Goal: Task Accomplishment & Management: Complete application form

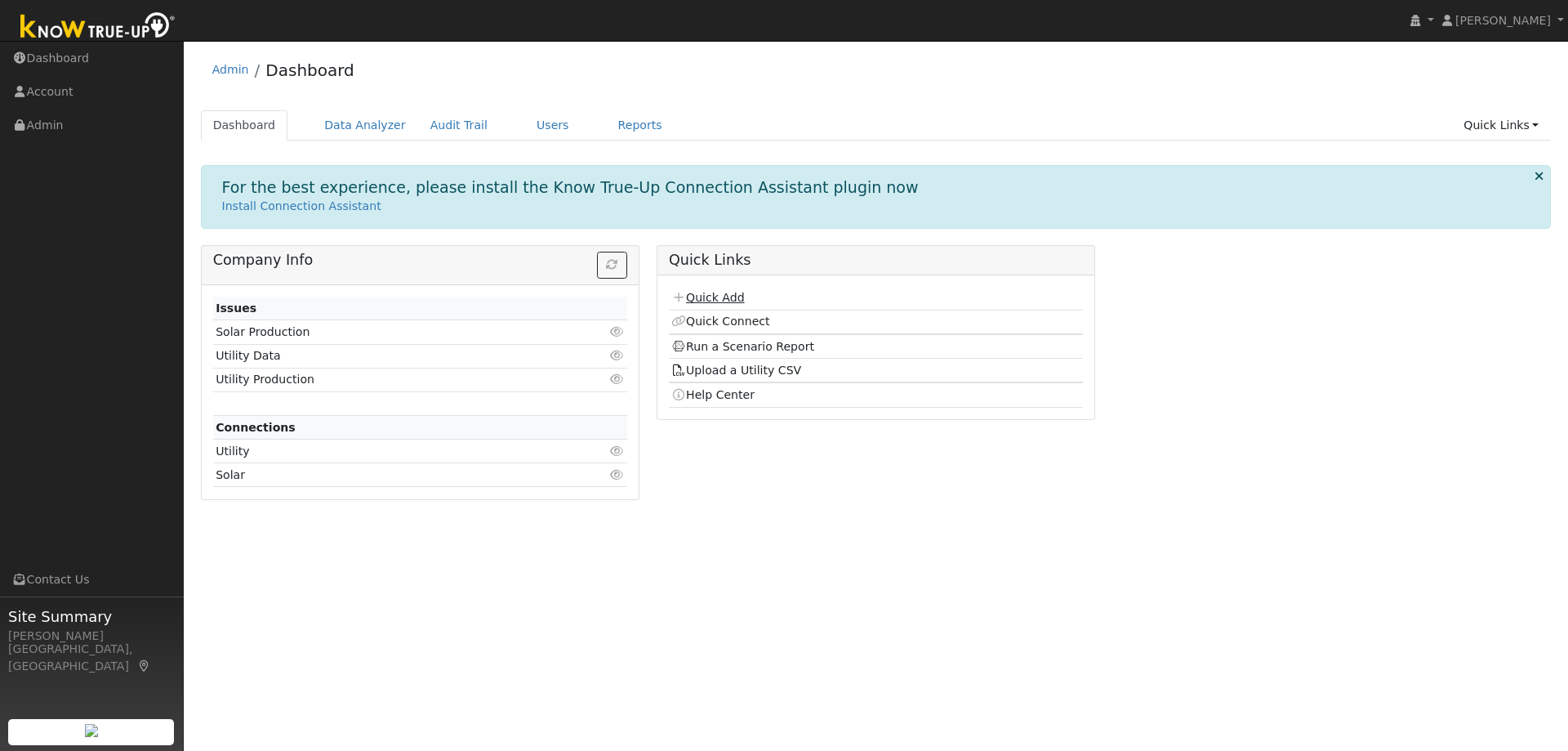
click at [713, 291] on link "Quick Add" at bounding box center [707, 297] width 73 height 13
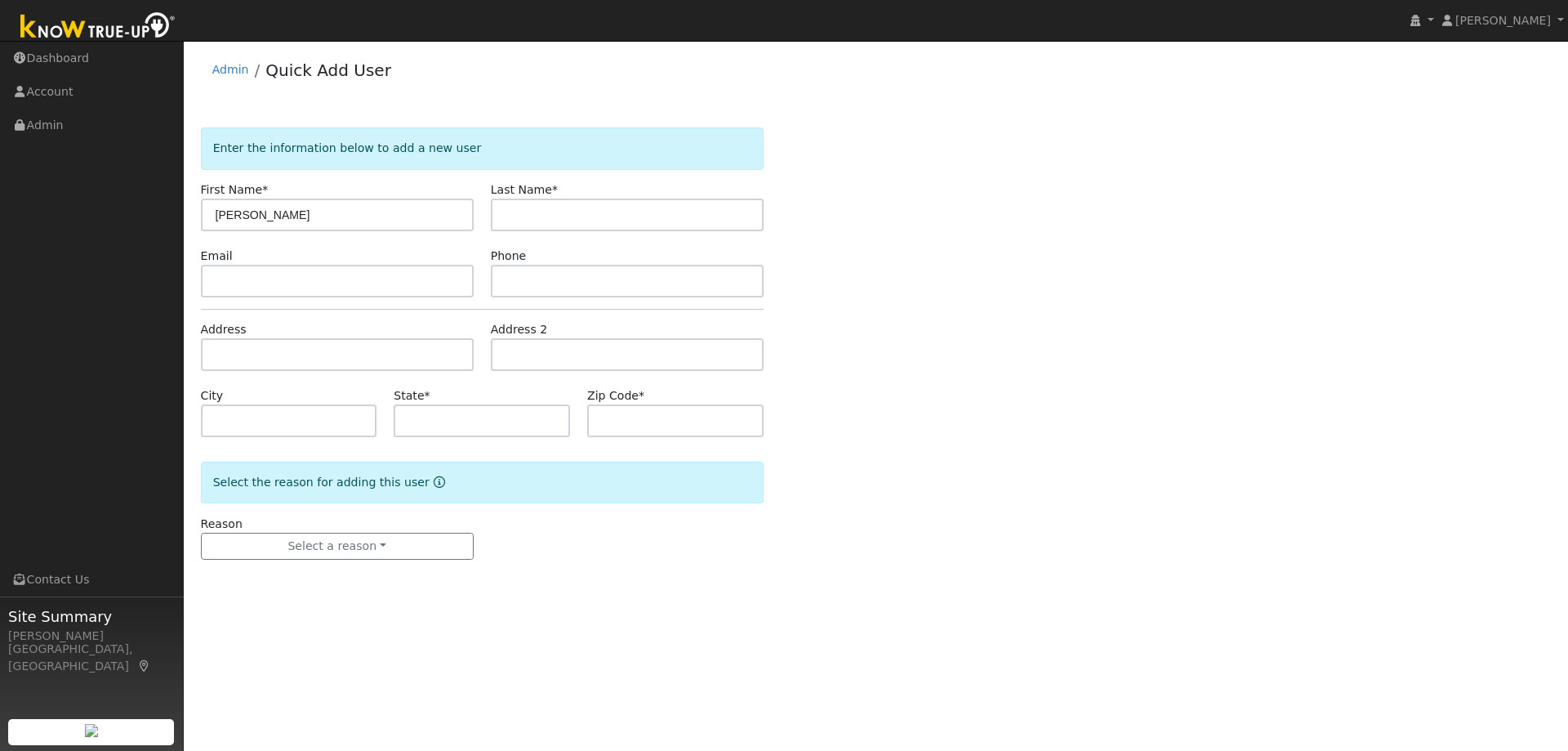
drag, startPoint x: 328, startPoint y: 224, endPoint x: 263, endPoint y: 218, distance: 65.3
click at [263, 218] on input "[PERSON_NAME]" at bounding box center [337, 214] width 273 height 32
type input "Daniella"
paste input "Halperin"
type input "Halperin"
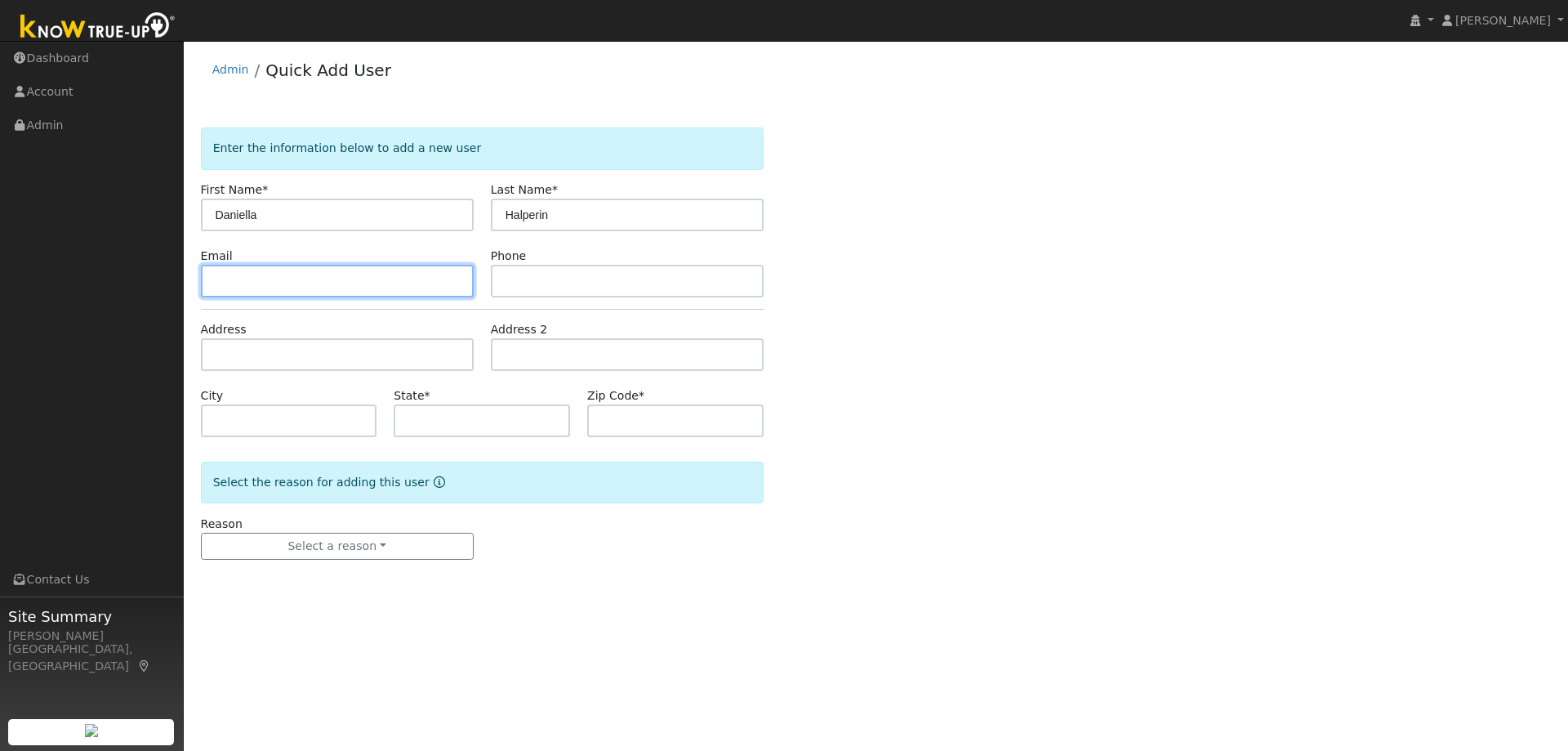
click at [418, 285] on input "text" at bounding box center [337, 281] width 273 height 32
paste input "[EMAIL_ADDRESS][DOMAIN_NAME]"
type input "[EMAIL_ADDRESS][DOMAIN_NAME]"
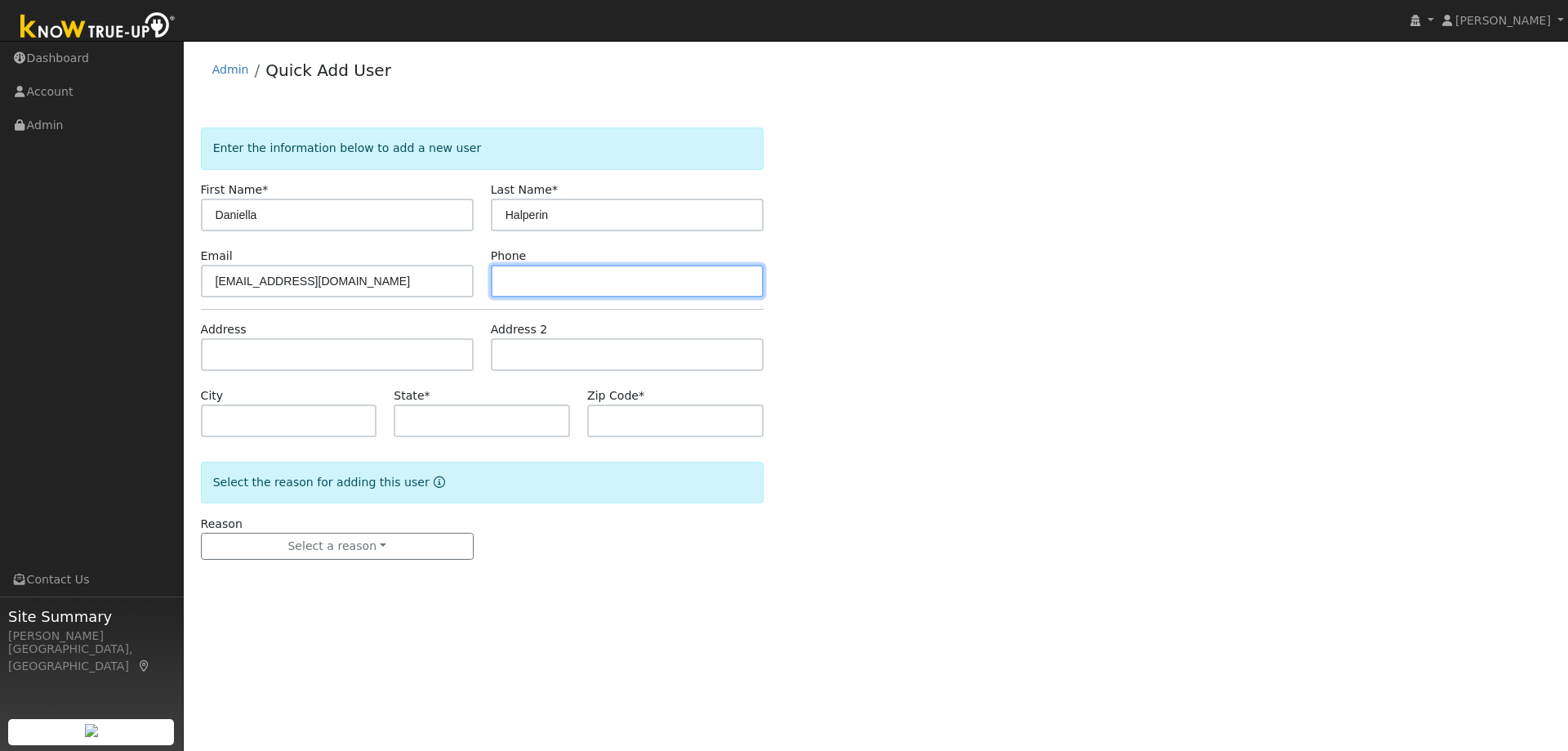
click at [627, 271] on input "text" at bounding box center [627, 281] width 273 height 32
paste input "5104354701"
type input "5104354701"
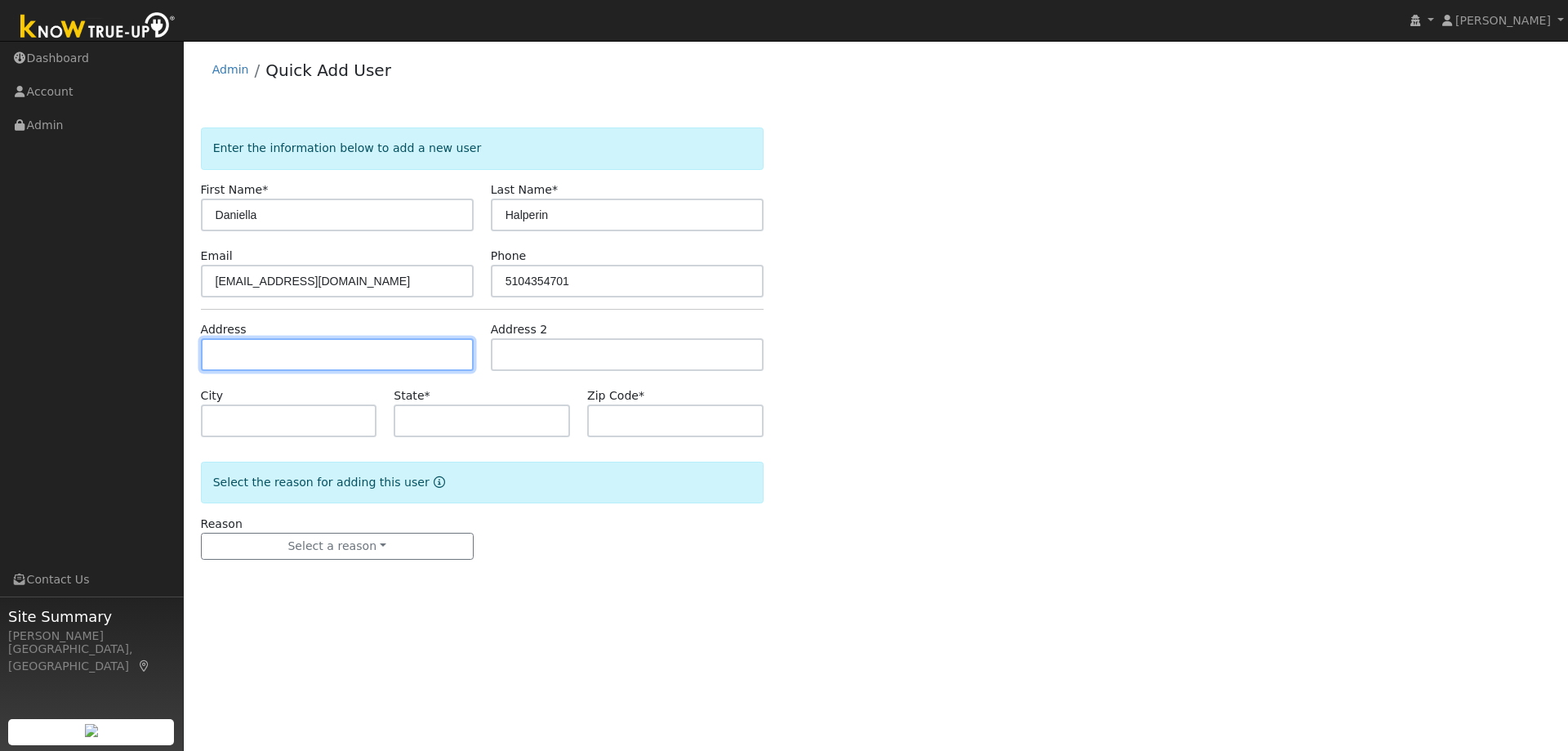
click at [305, 360] on input "text" at bounding box center [337, 354] width 273 height 32
paste input "[STREET_ADDRESS][PERSON_NAME]"
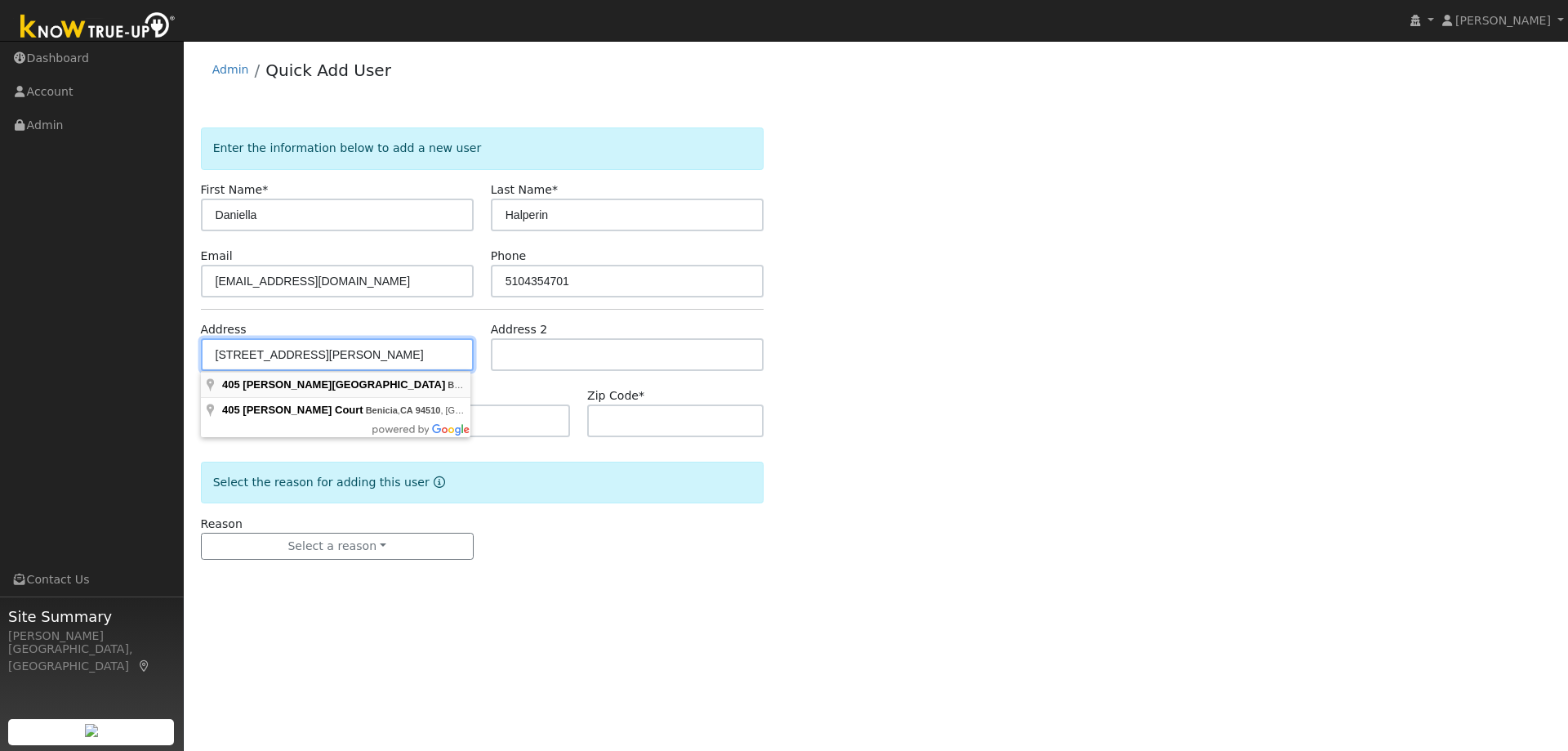
type input "[STREET_ADDRESS][PERSON_NAME]"
type input "Benicia"
type input "CA"
type input "94510"
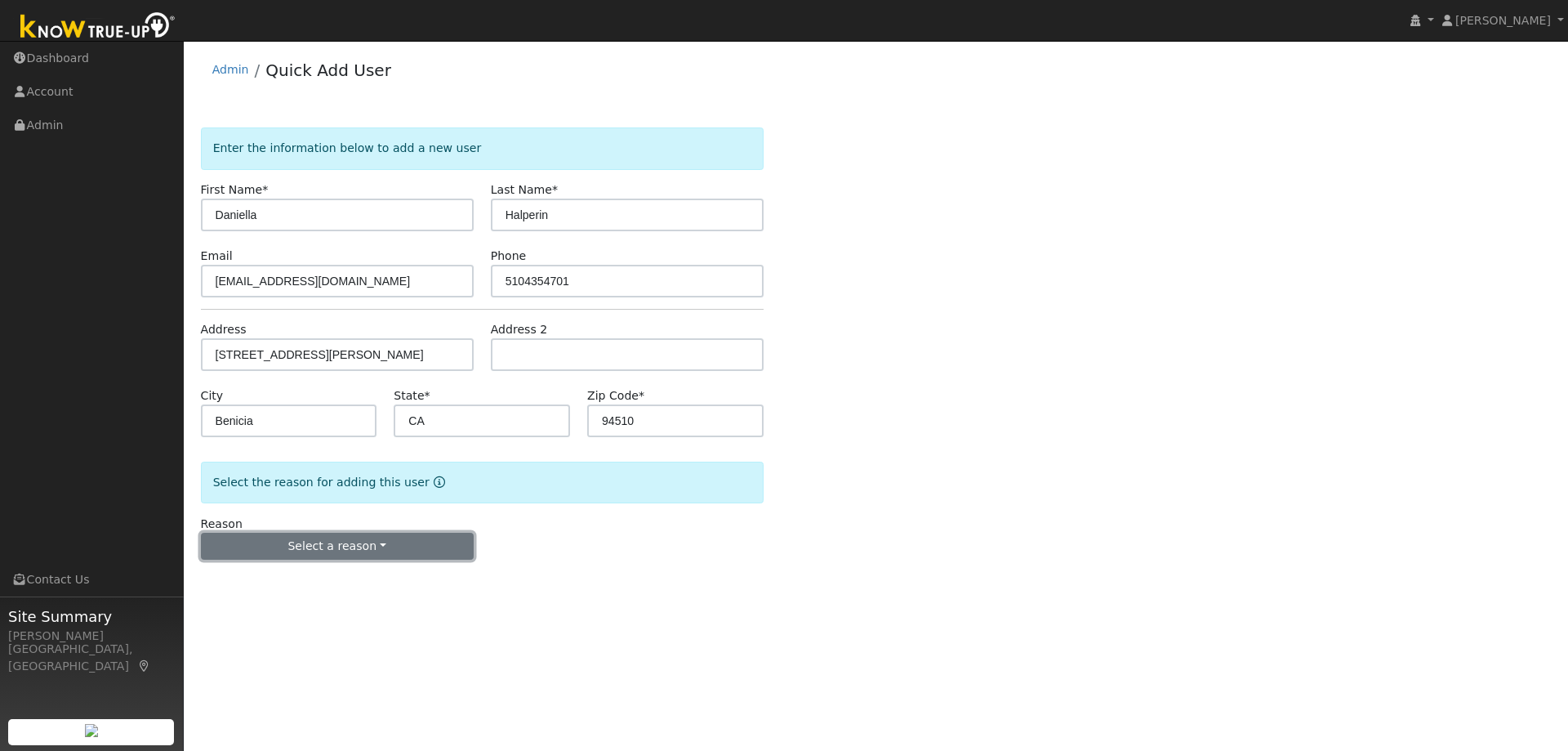
click at [325, 541] on button "Select a reason" at bounding box center [337, 547] width 273 height 28
click at [276, 590] on link "New lead" at bounding box center [292, 580] width 181 height 23
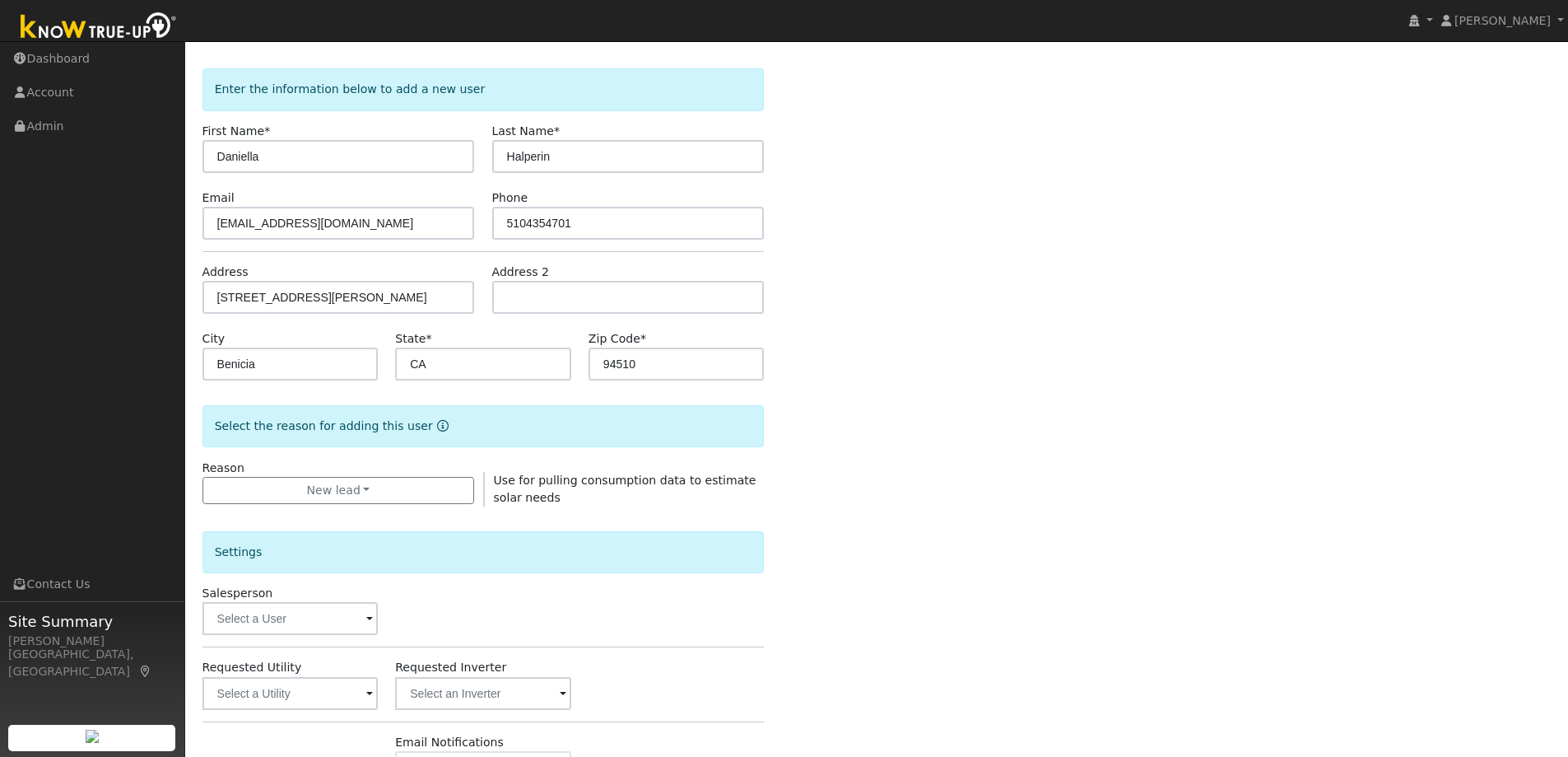
scroll to position [247, 0]
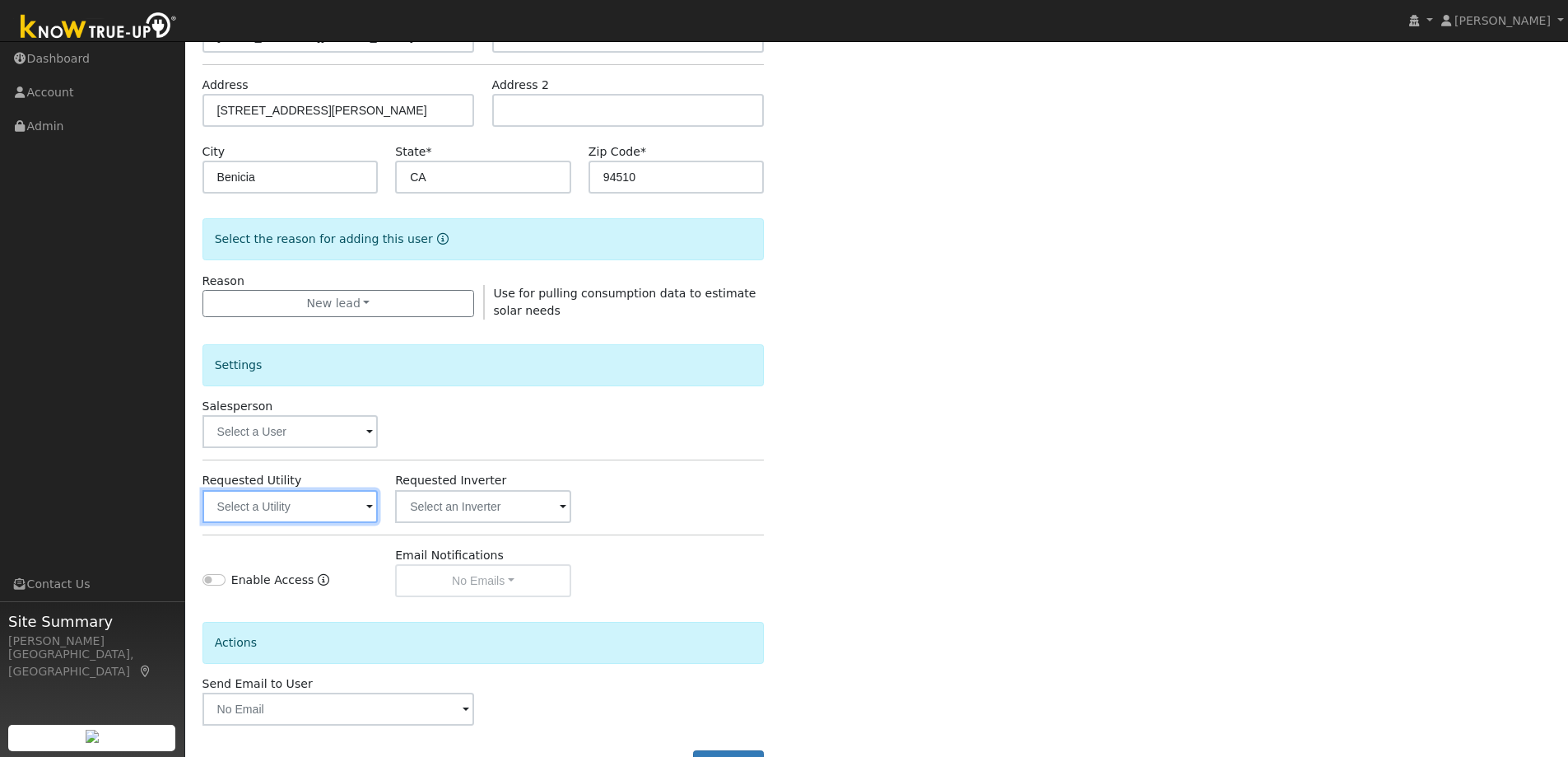
click at [288, 522] on input "text" at bounding box center [290, 506] width 176 height 33
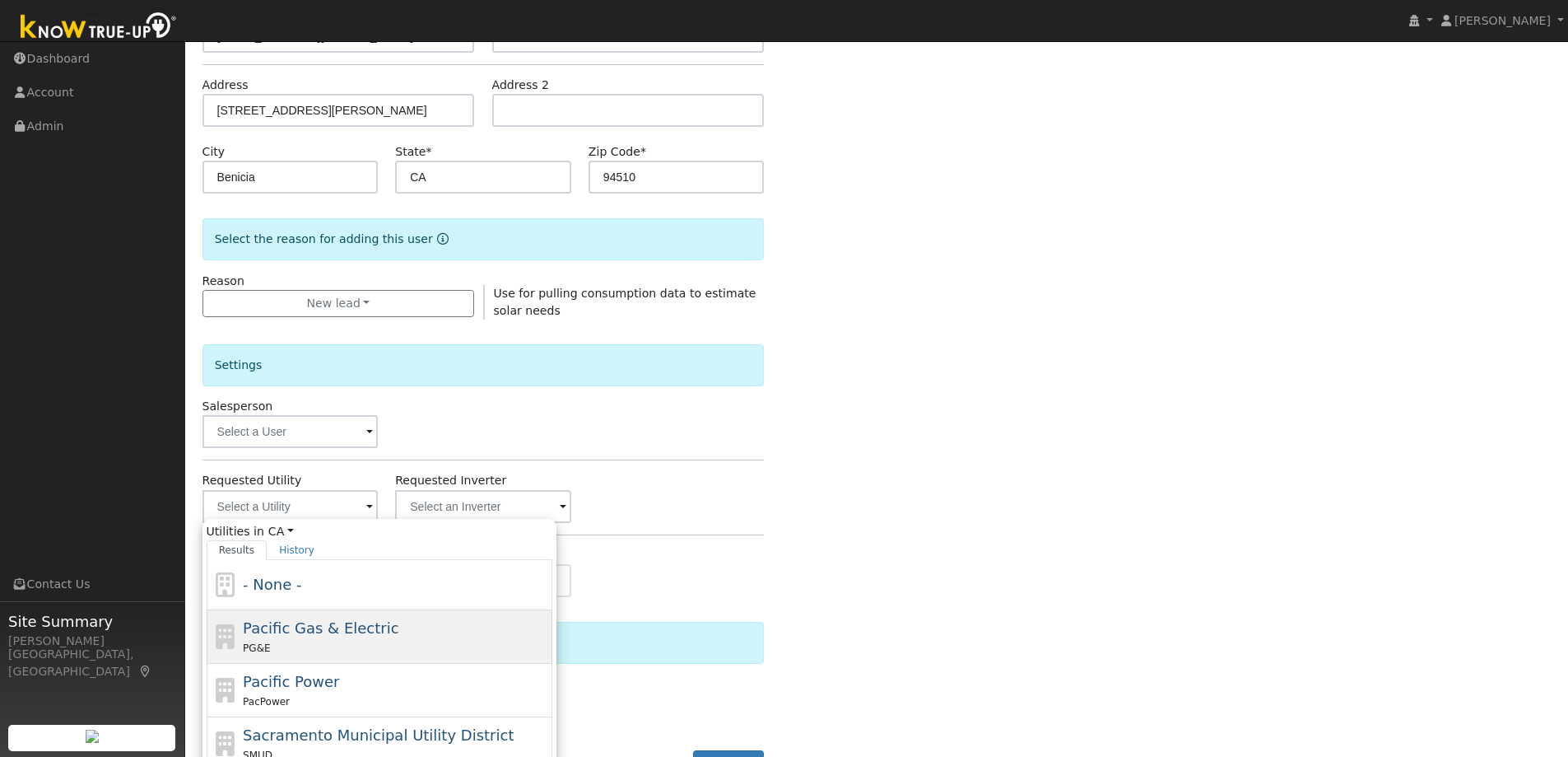
click at [341, 622] on span "Pacific Gas & Electric" at bounding box center [321, 628] width 156 height 18
type input "Pacific Gas & Electric"
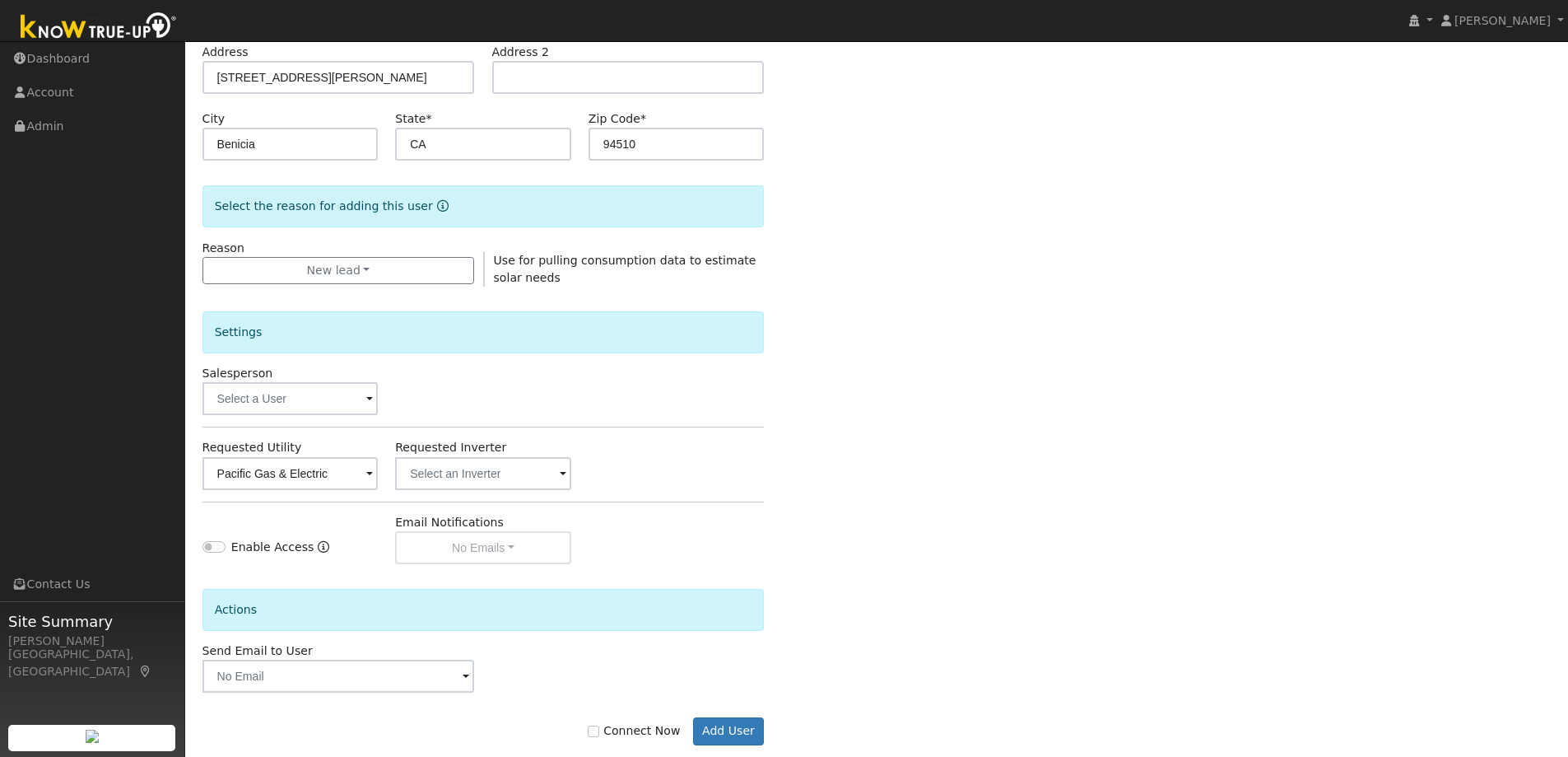
scroll to position [310, 0]
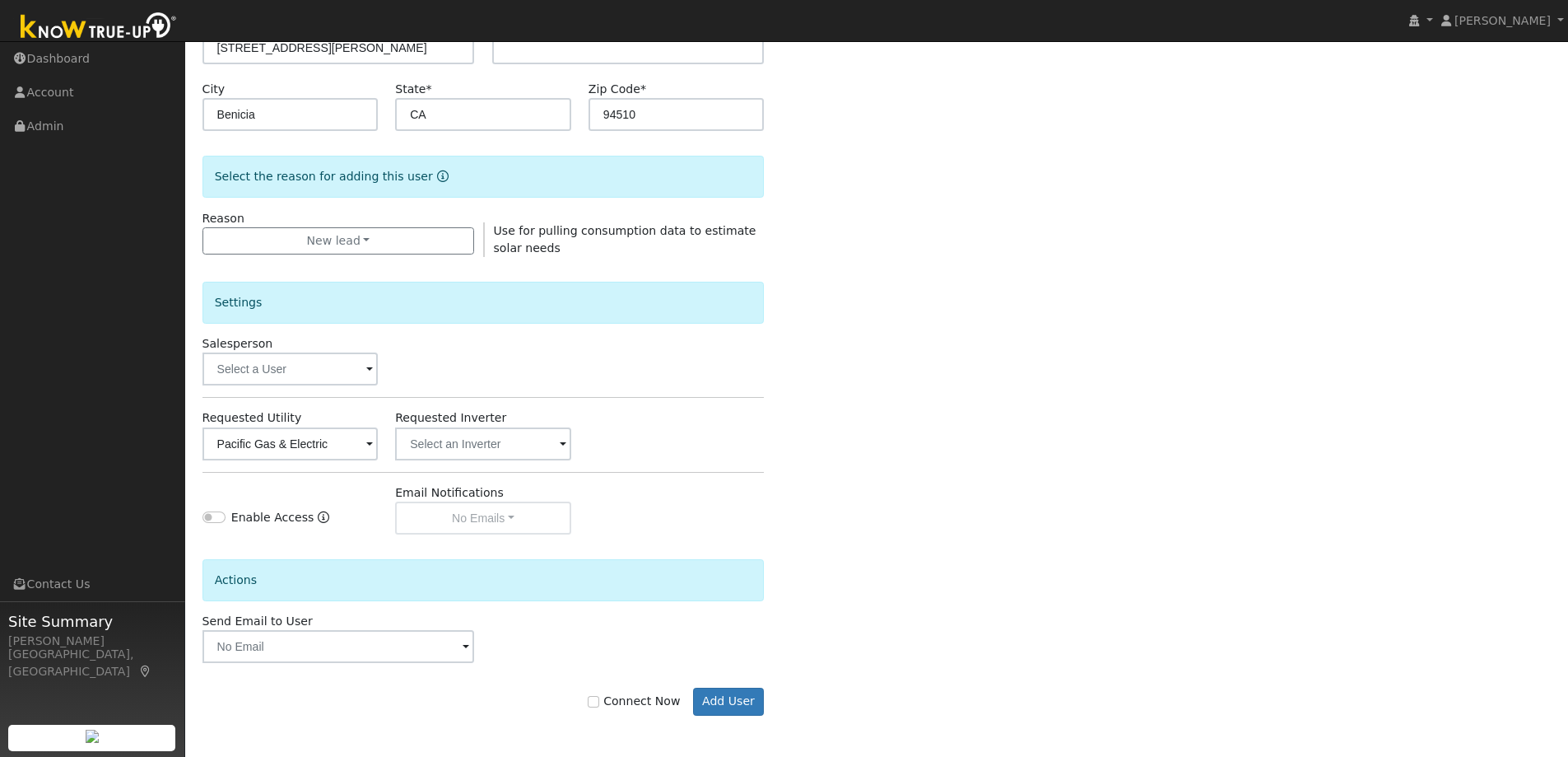
click at [640, 700] on label "Connect Now" at bounding box center [634, 701] width 92 height 18
click at [599, 700] on input "Connect Now" at bounding box center [593, 701] width 11 height 11
checkbox input "true"
drag, startPoint x: 724, startPoint y: 692, endPoint x: 712, endPoint y: 684, distance: 14.4
click at [724, 692] on button "Add User" at bounding box center [728, 702] width 72 height 28
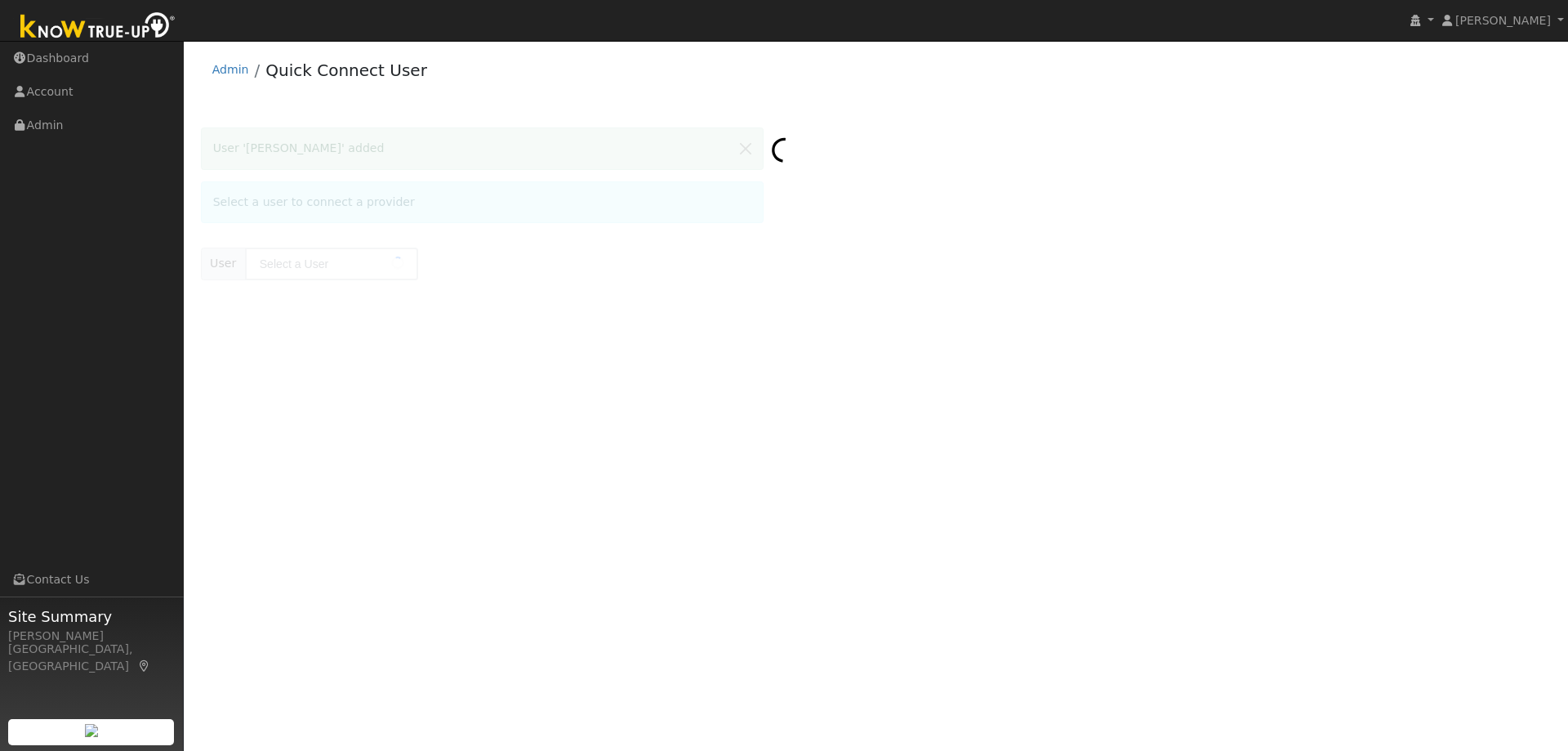
type input "[PERSON_NAME]"
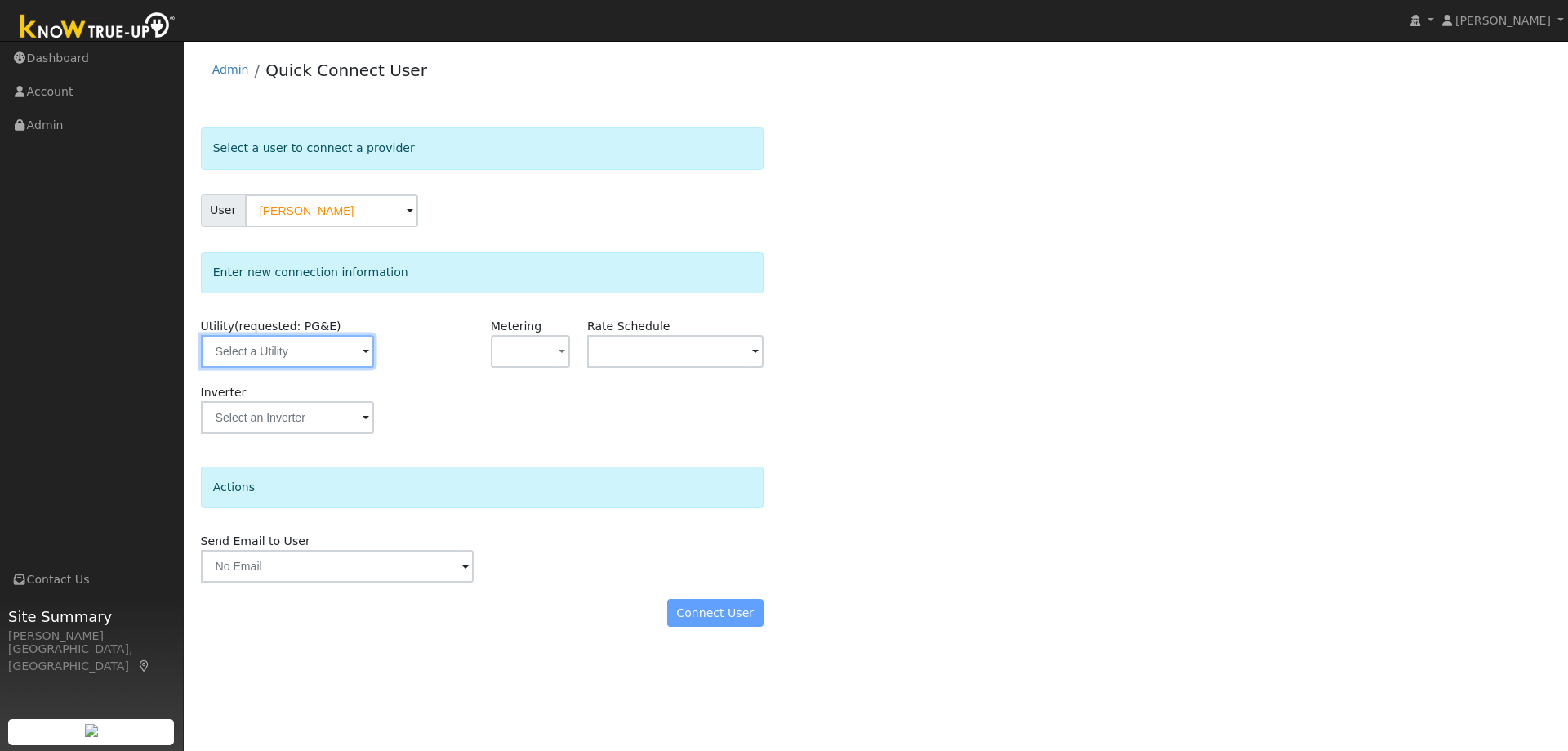
click at [303, 354] on input "text" at bounding box center [287, 351] width 173 height 32
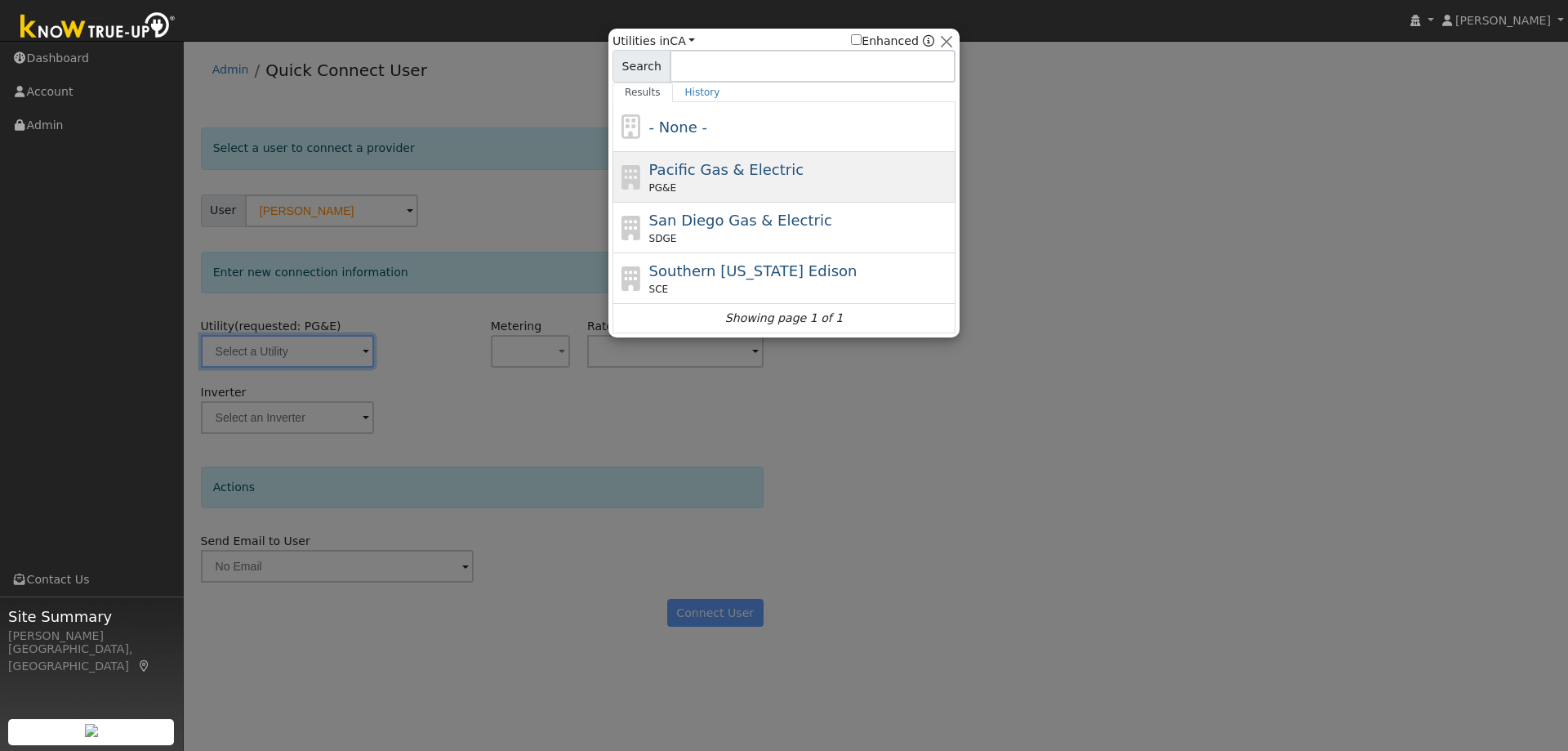
click at [688, 174] on span "Pacific Gas & Electric" at bounding box center [726, 169] width 154 height 18
type input "PG&E"
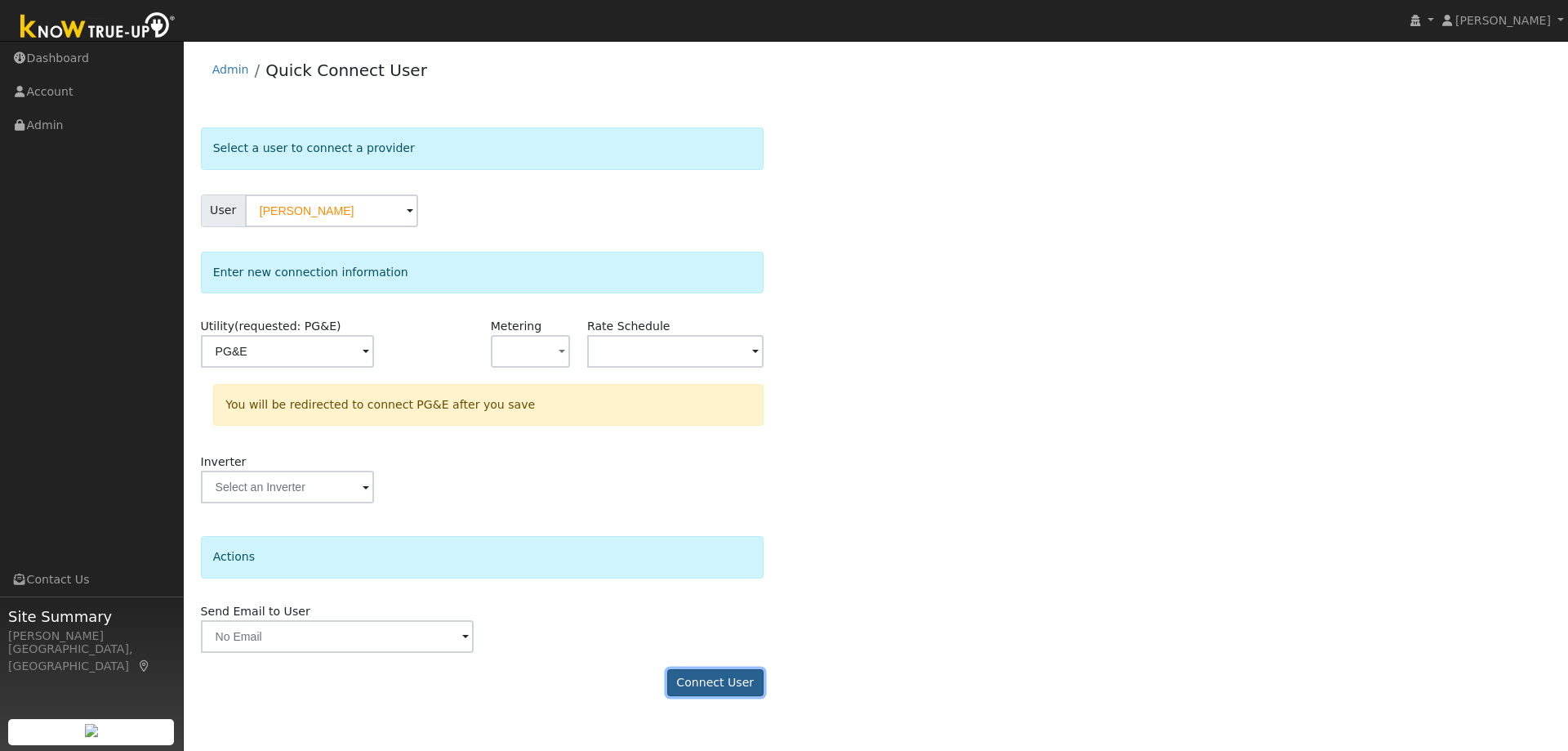
click at [695, 693] on button "Connect User" at bounding box center [716, 683] width 96 height 28
